Goal: Go to known website: Access a specific website the user already knows

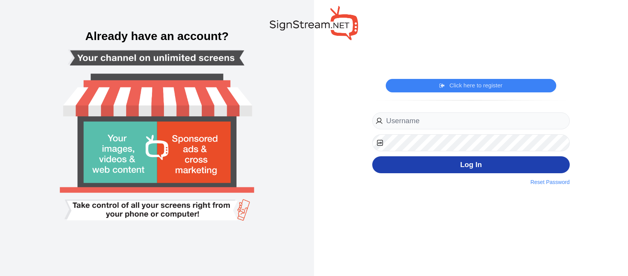
type input "[EMAIL_ADDRESS][DOMAIN_NAME]"
click at [467, 168] on button "Log In" at bounding box center [470, 165] width 197 height 17
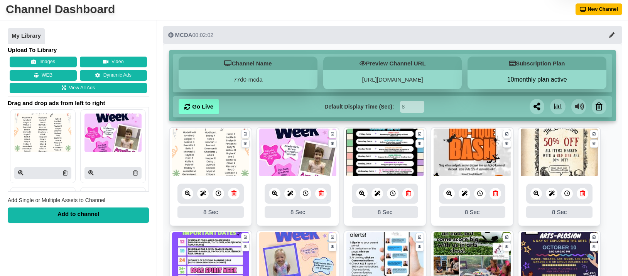
scroll to position [26, 0]
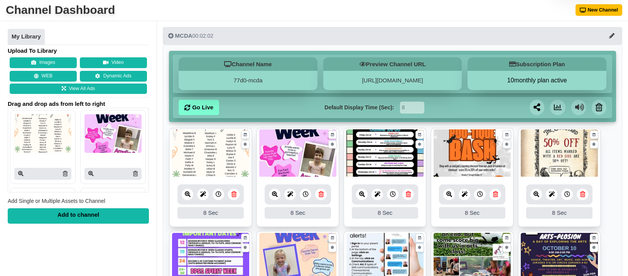
click at [214, 158] on img at bounding box center [210, 154] width 77 height 48
click at [206, 153] on img at bounding box center [210, 154] width 77 height 48
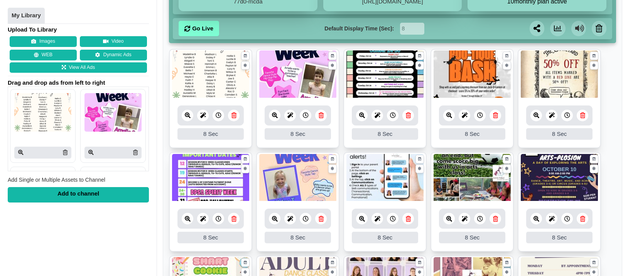
scroll to position [106, 0]
